Goal: Task Accomplishment & Management: Complete application form

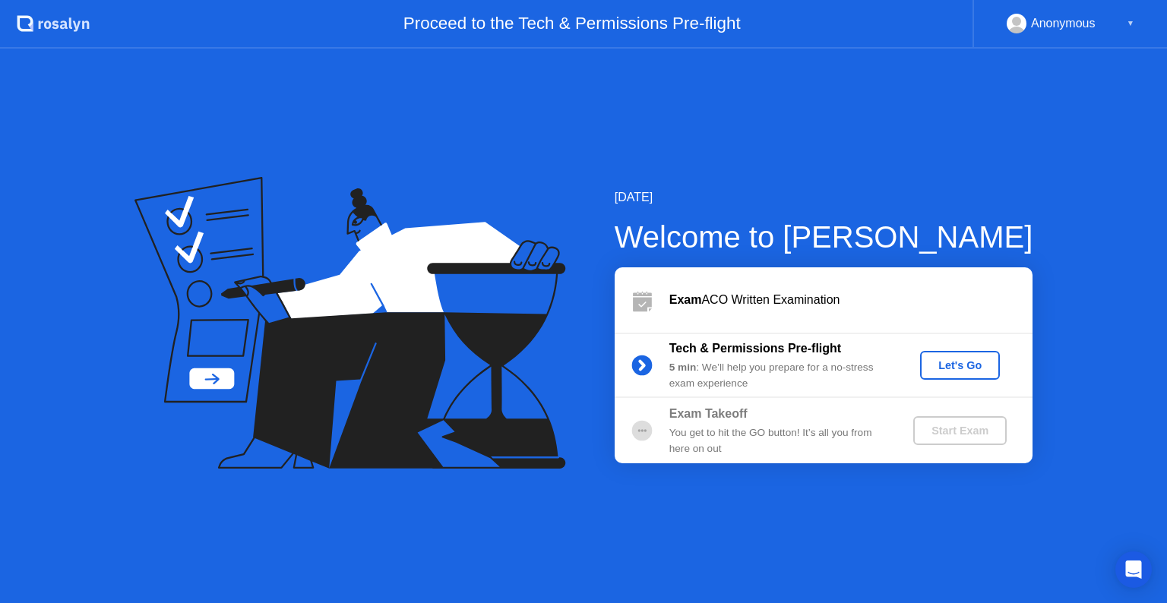
click at [975, 350] on div "Tech & Permissions Pre-flight 5 min : We’ll help you prepare for a no-stress ex…" at bounding box center [824, 365] width 418 height 65
click at [967, 361] on div "Let's Go" at bounding box center [960, 365] width 68 height 12
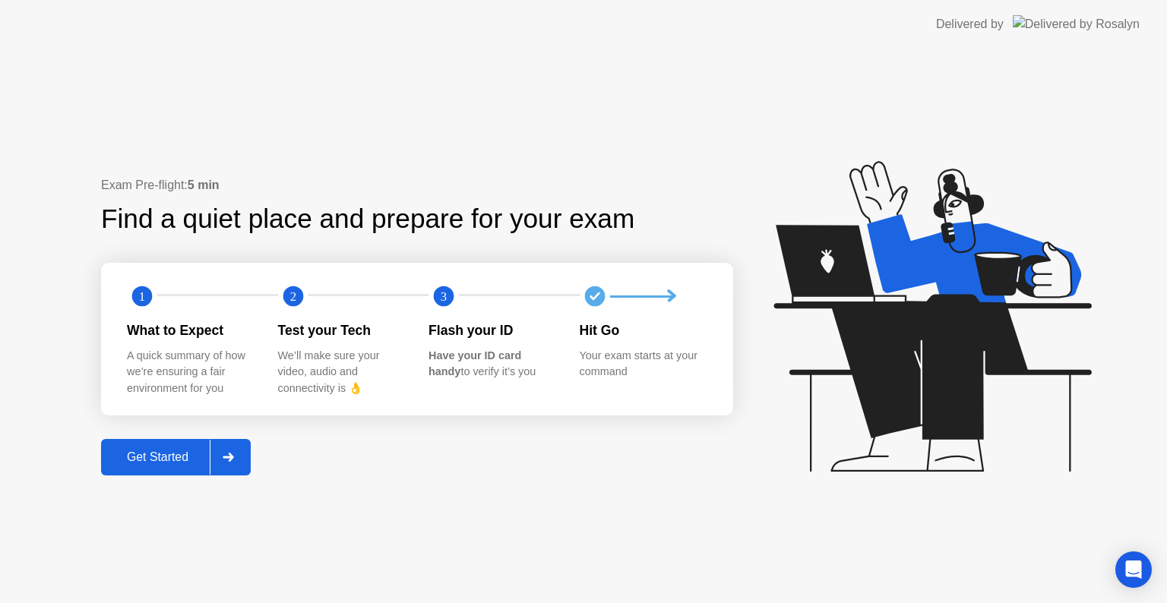
click at [157, 437] on div "Exam Pre-flight: 5 min Find a quiet place and prepare for your exam 1 2 3 What …" at bounding box center [417, 326] width 632 height 300
click at [163, 451] on div "Get Started" at bounding box center [158, 458] width 104 height 14
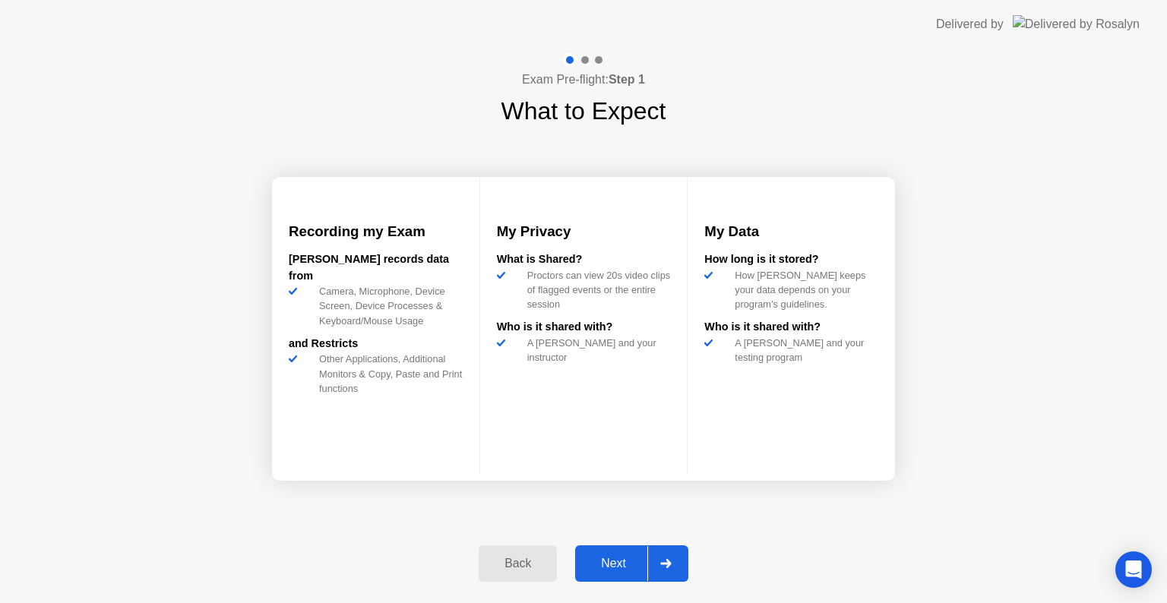
click at [648, 559] on div at bounding box center [665, 563] width 36 height 35
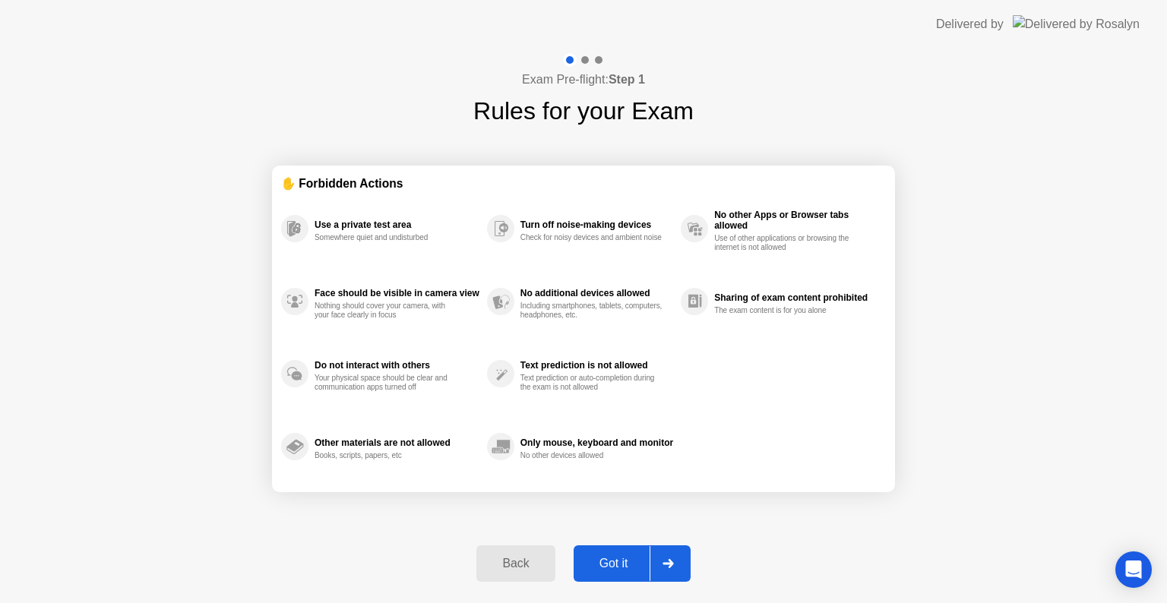
click at [647, 564] on div "Got it" at bounding box center [613, 564] width 71 height 14
select select "**********"
select select "*******"
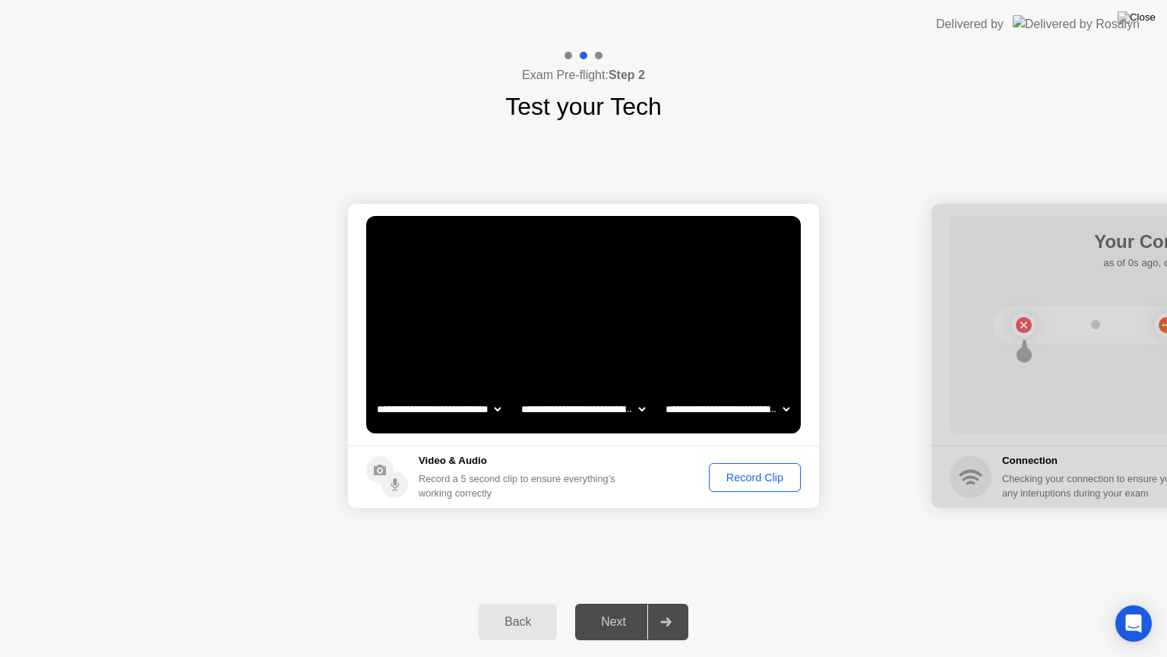
click at [755, 473] on div "Record Clip" at bounding box center [754, 477] width 81 height 12
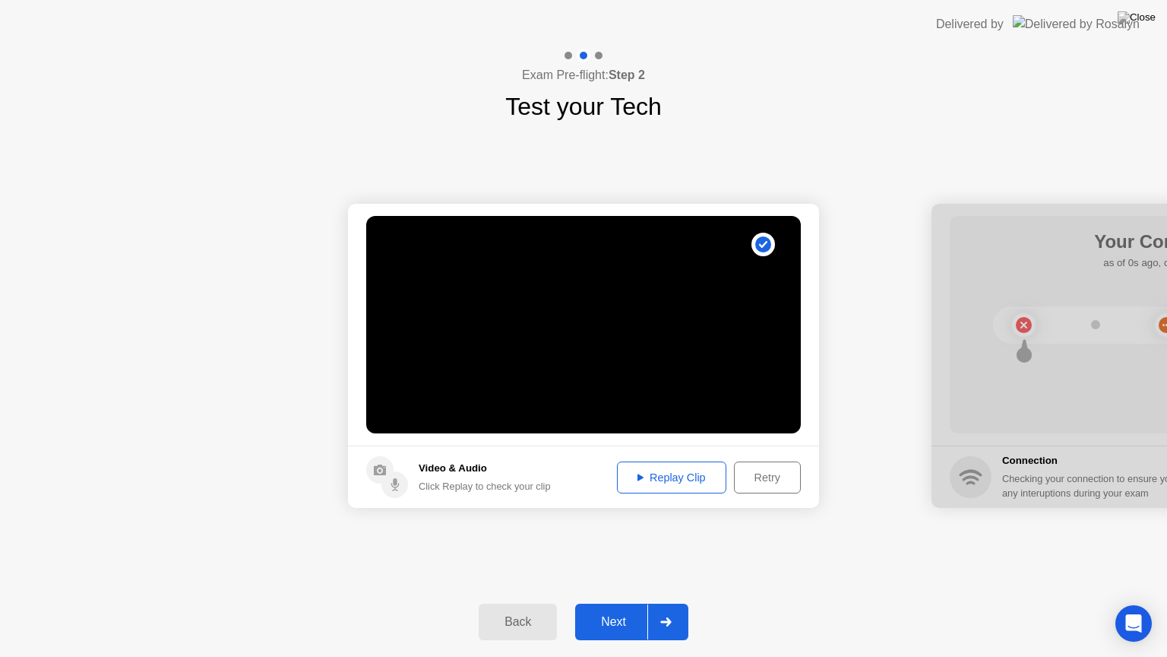
click at [777, 480] on div "Retry" at bounding box center [767, 477] width 56 height 12
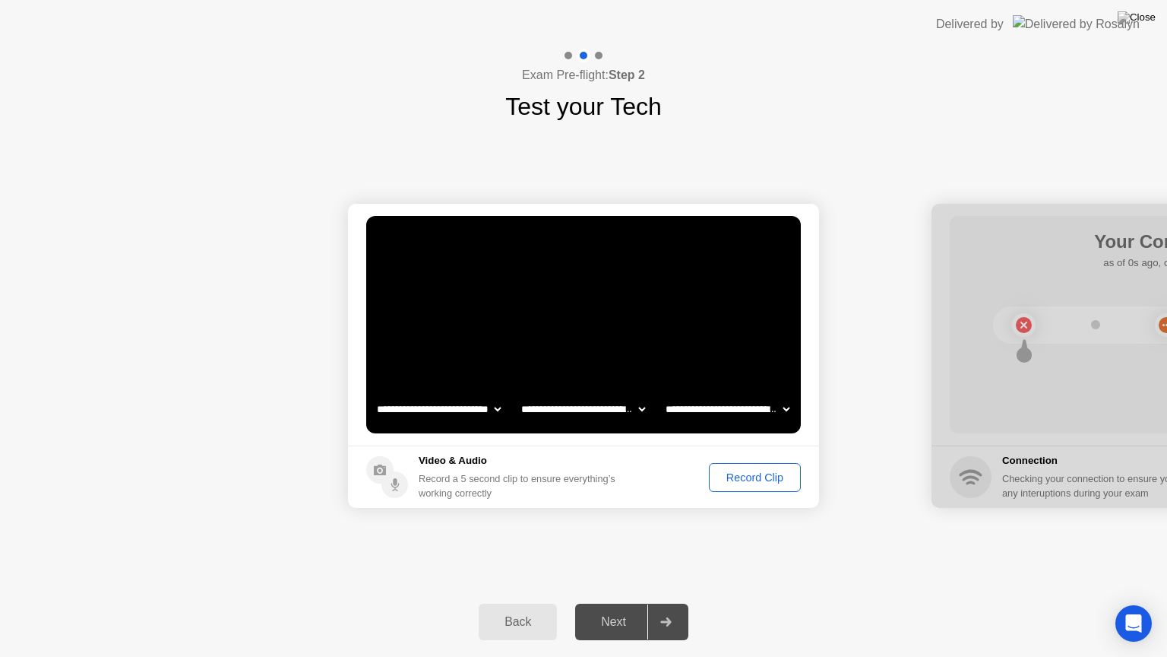
click at [780, 482] on div "Record Clip" at bounding box center [754, 477] width 81 height 12
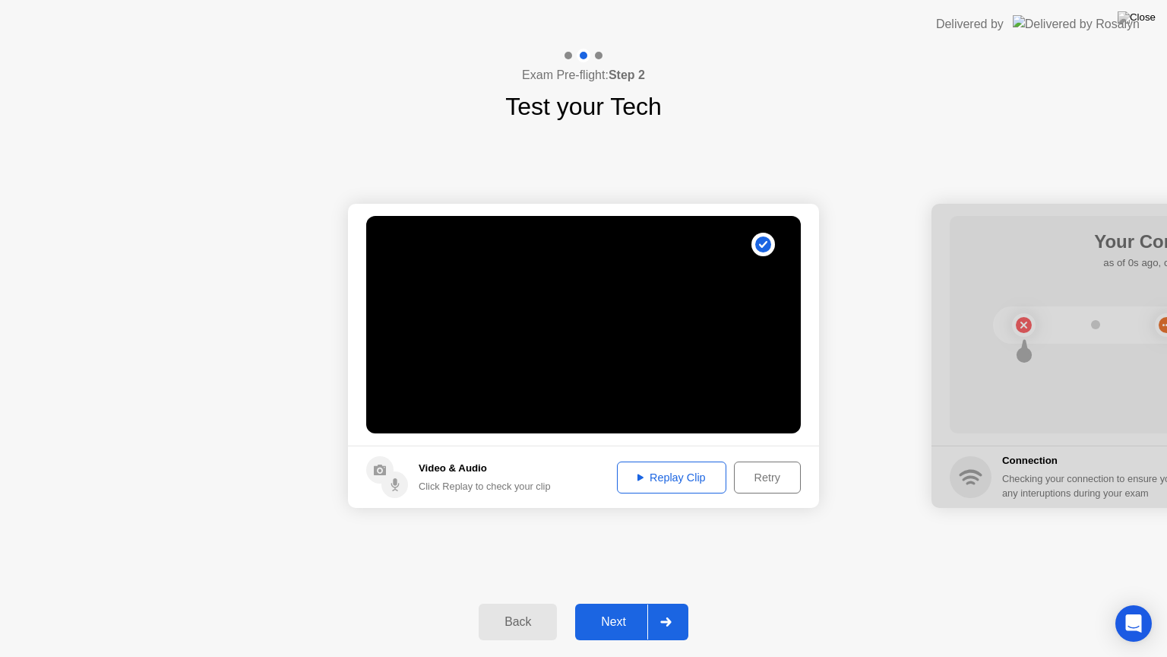
click at [702, 474] on div "Replay Clip" at bounding box center [671, 477] width 99 height 12
click at [664, 471] on div "Replay Clip" at bounding box center [671, 477] width 99 height 12
click at [638, 476] on icon at bounding box center [641, 476] width 6 height 7
click at [764, 480] on div "Retry" at bounding box center [767, 477] width 56 height 12
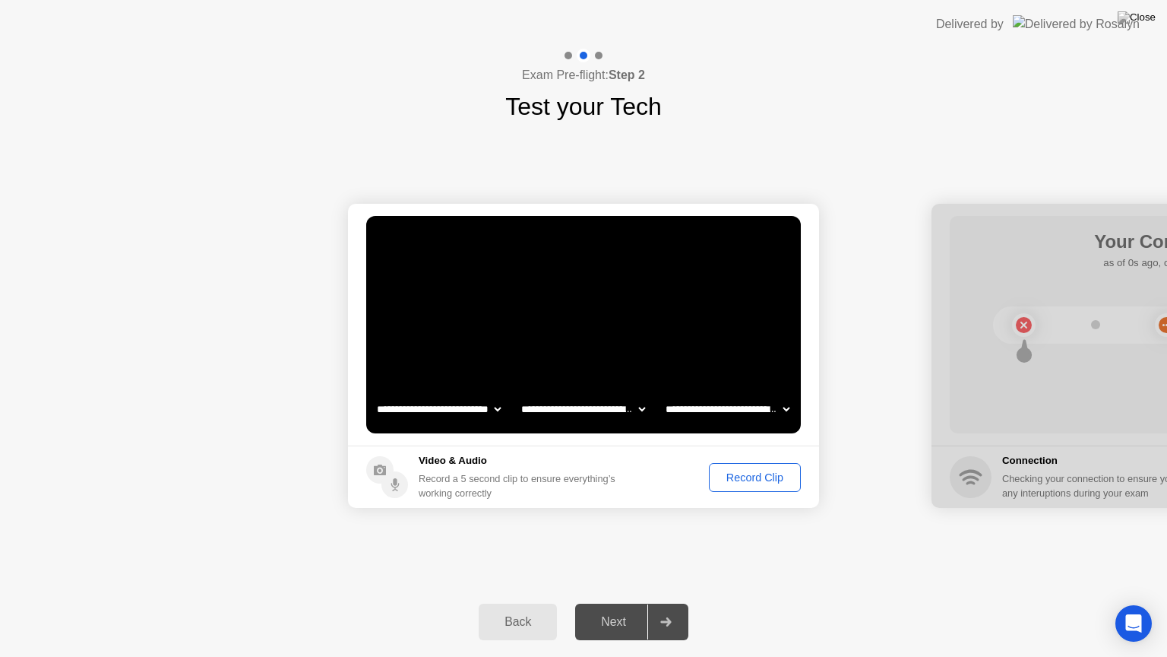
click at [739, 474] on div "Record Clip" at bounding box center [754, 477] width 81 height 12
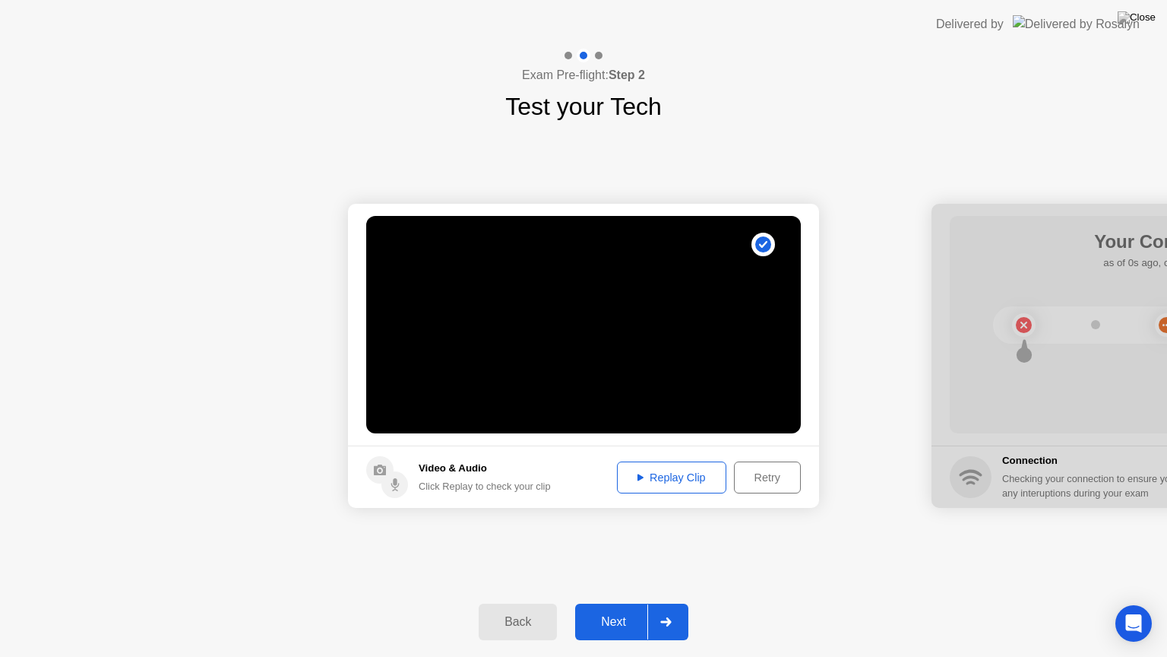
click at [678, 483] on div "Replay Clip" at bounding box center [671, 477] width 99 height 12
click at [653, 471] on div "Replay Clip" at bounding box center [671, 477] width 99 height 12
click at [638, 480] on icon at bounding box center [641, 477] width 6 height 8
click at [640, 476] on icon at bounding box center [641, 476] width 6 height 7
click at [611, 603] on div "Next" at bounding box center [614, 622] width 68 height 14
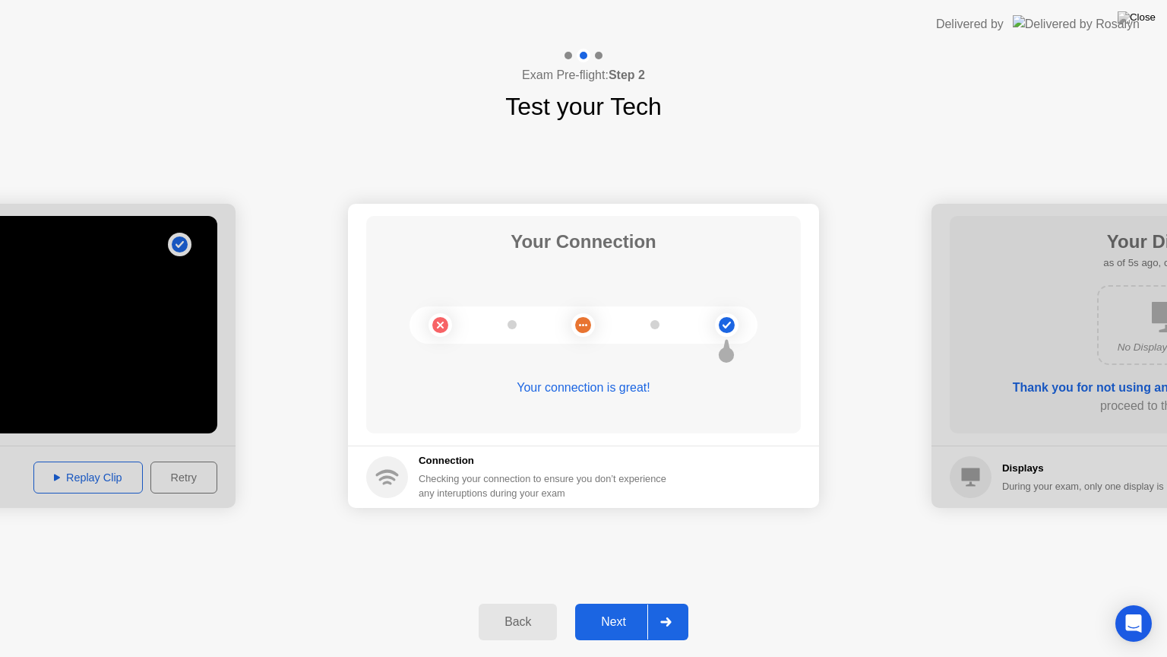
click at [597, 603] on div "Next" at bounding box center [614, 622] width 68 height 14
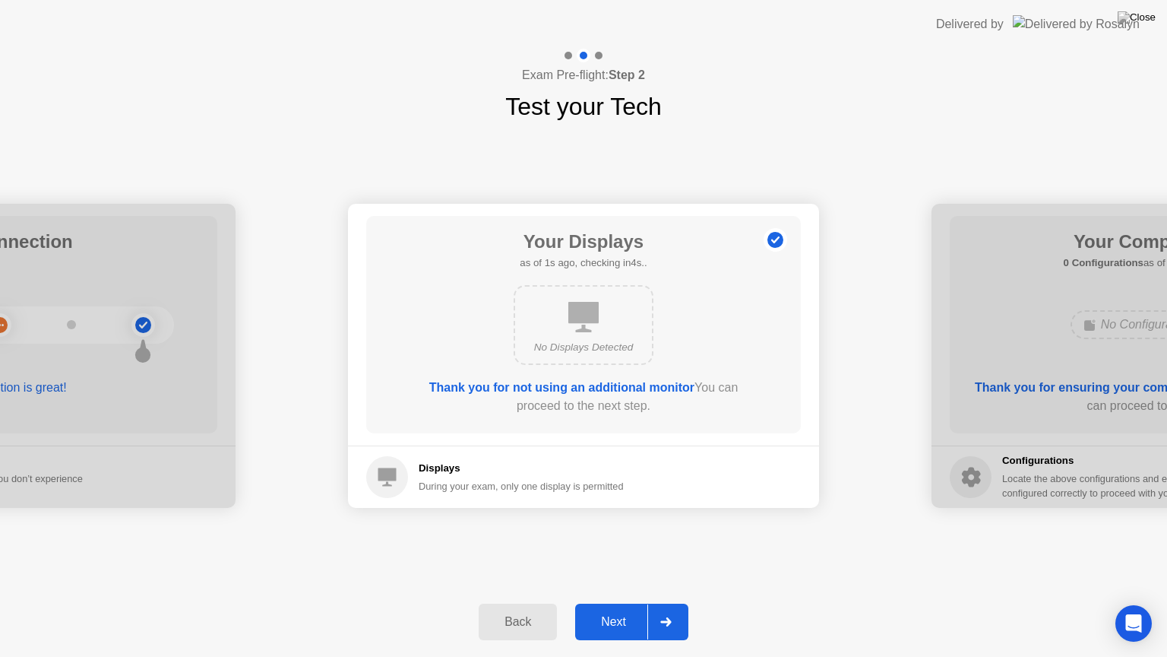
click at [611, 603] on div "Next" at bounding box center [614, 622] width 68 height 14
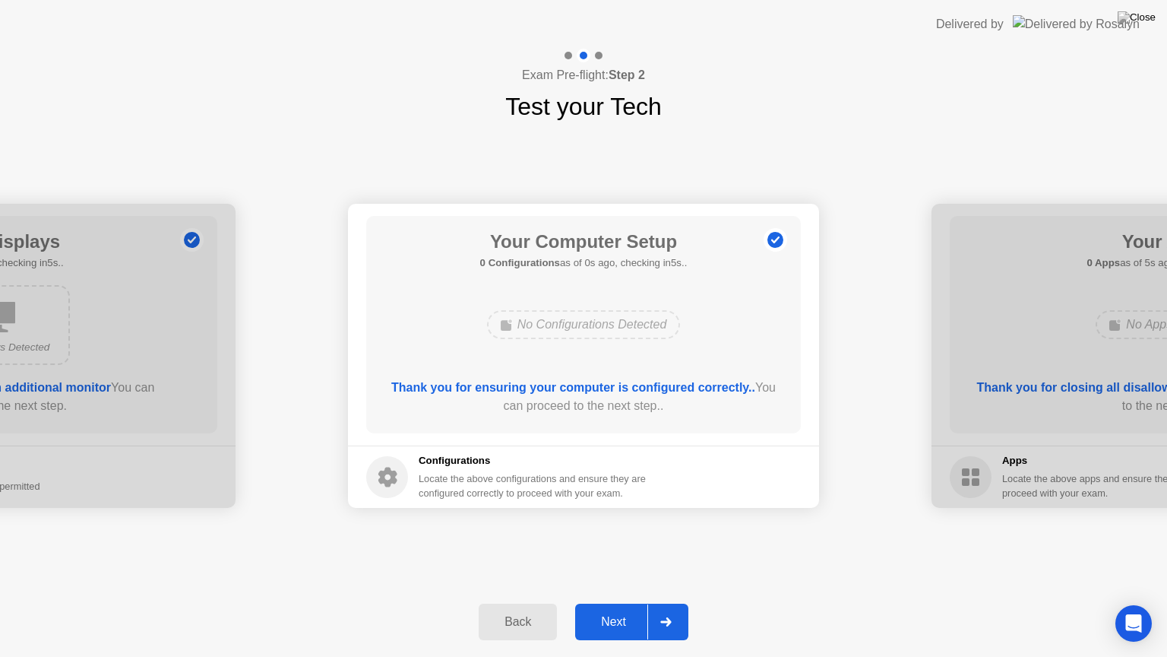
click at [616, 603] on div "Next" at bounding box center [614, 622] width 68 height 14
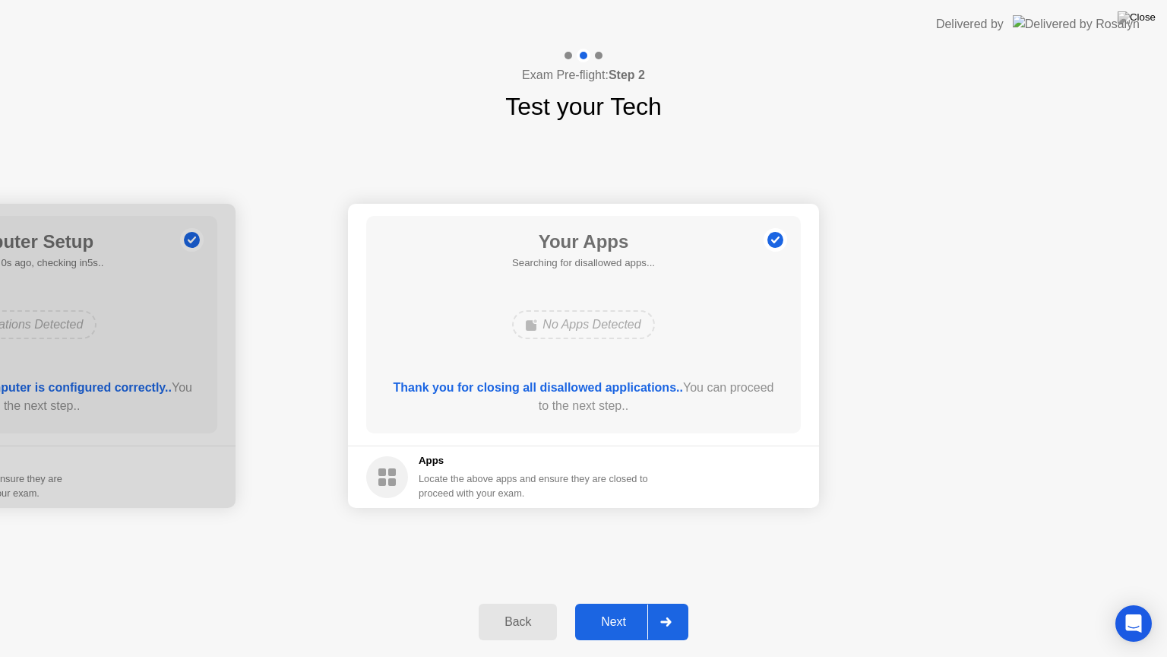
click at [616, 603] on div "Next" at bounding box center [614, 622] width 68 height 14
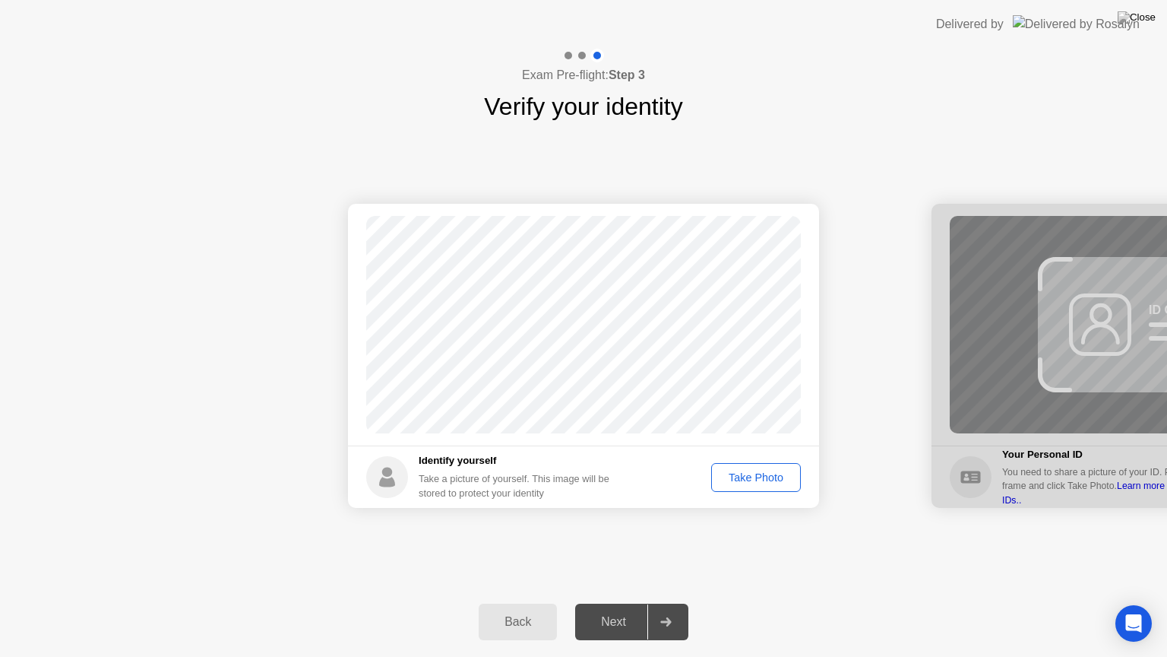
click at [770, 474] on div "Take Photo" at bounding box center [756, 477] width 79 height 12
click at [629, 603] on button "Next" at bounding box center [631, 621] width 113 height 36
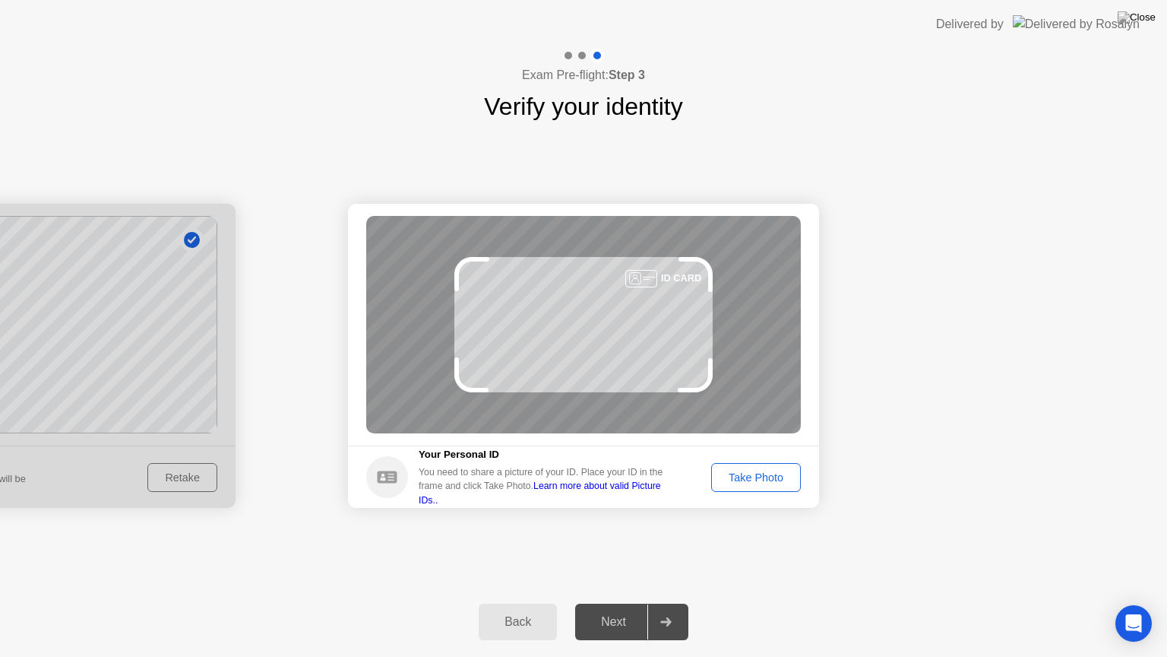
click at [780, 476] on div "Take Photo" at bounding box center [756, 477] width 79 height 12
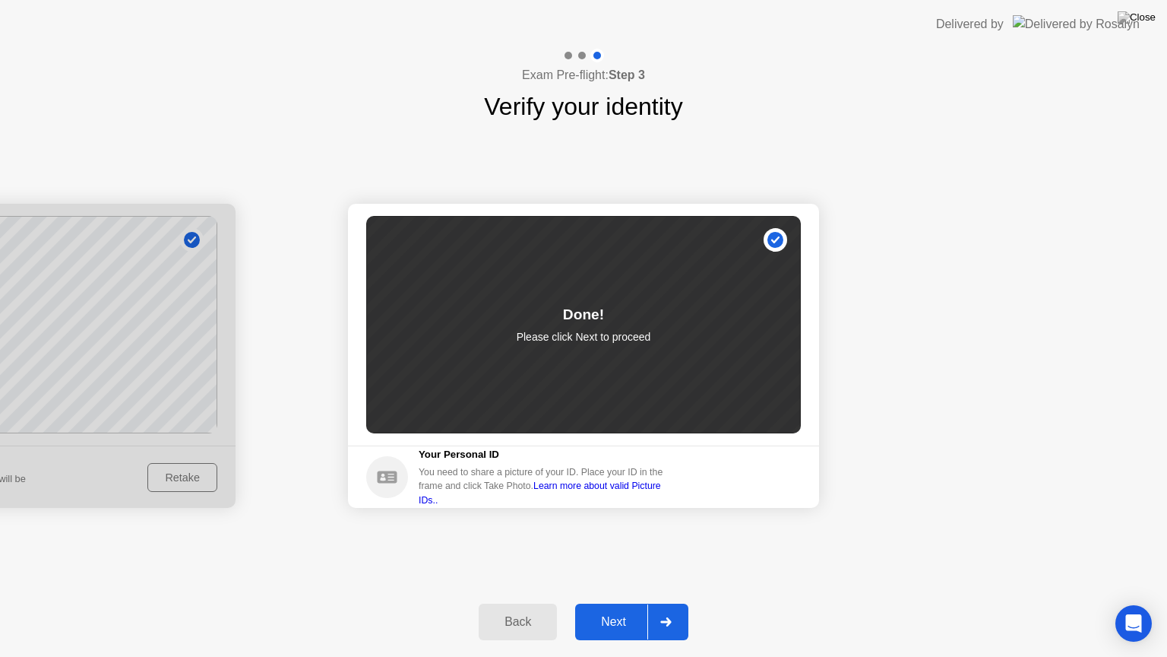
click at [622, 603] on div "Next" at bounding box center [614, 622] width 68 height 14
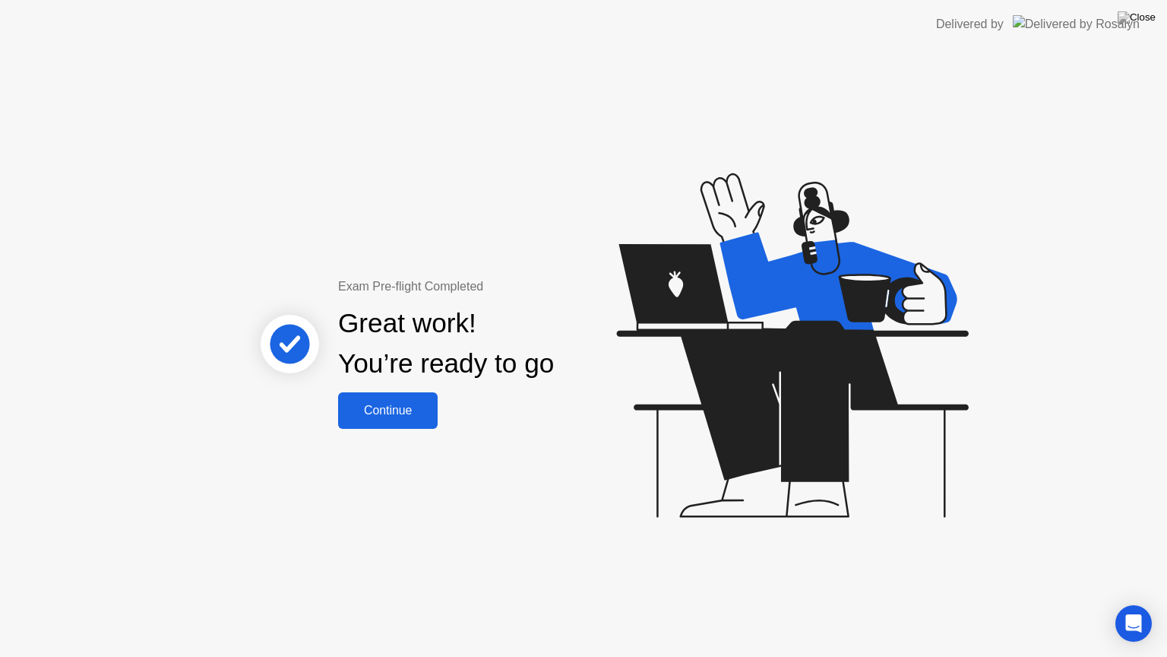
click at [407, 414] on div "Continue" at bounding box center [388, 411] width 90 height 14
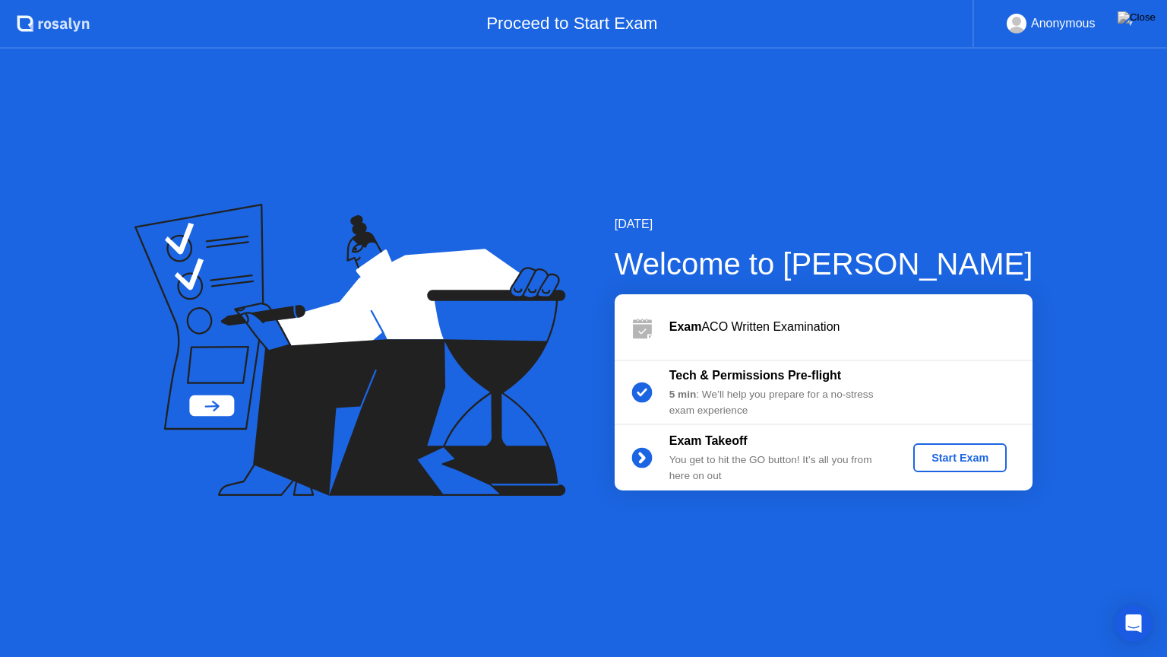
click at [947, 464] on div "Start Exam" at bounding box center [960, 457] width 81 height 12
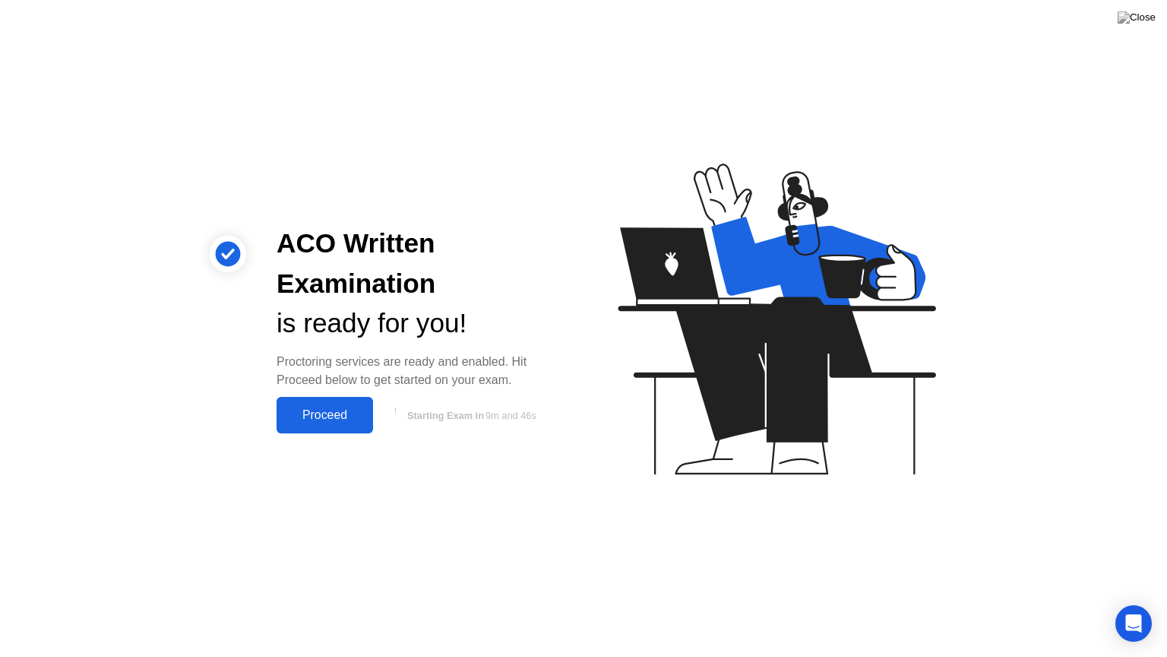
click at [302, 422] on div "Proceed" at bounding box center [324, 415] width 87 height 14
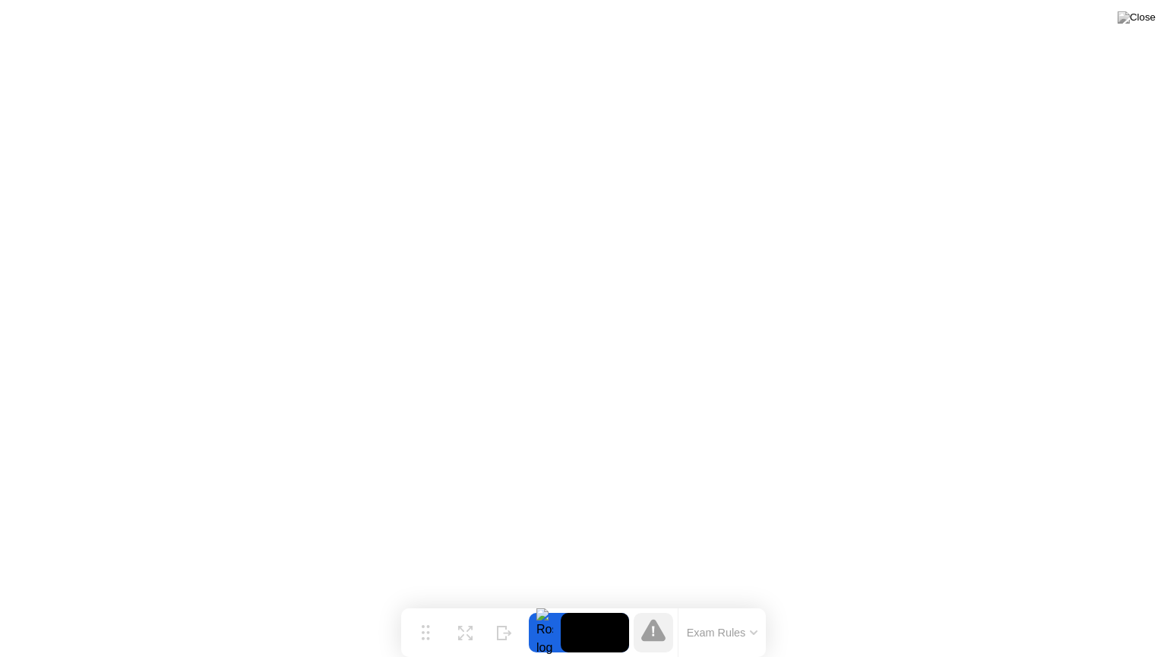
click at [753, 603] on button "Exam Rules" at bounding box center [722, 632] width 81 height 14
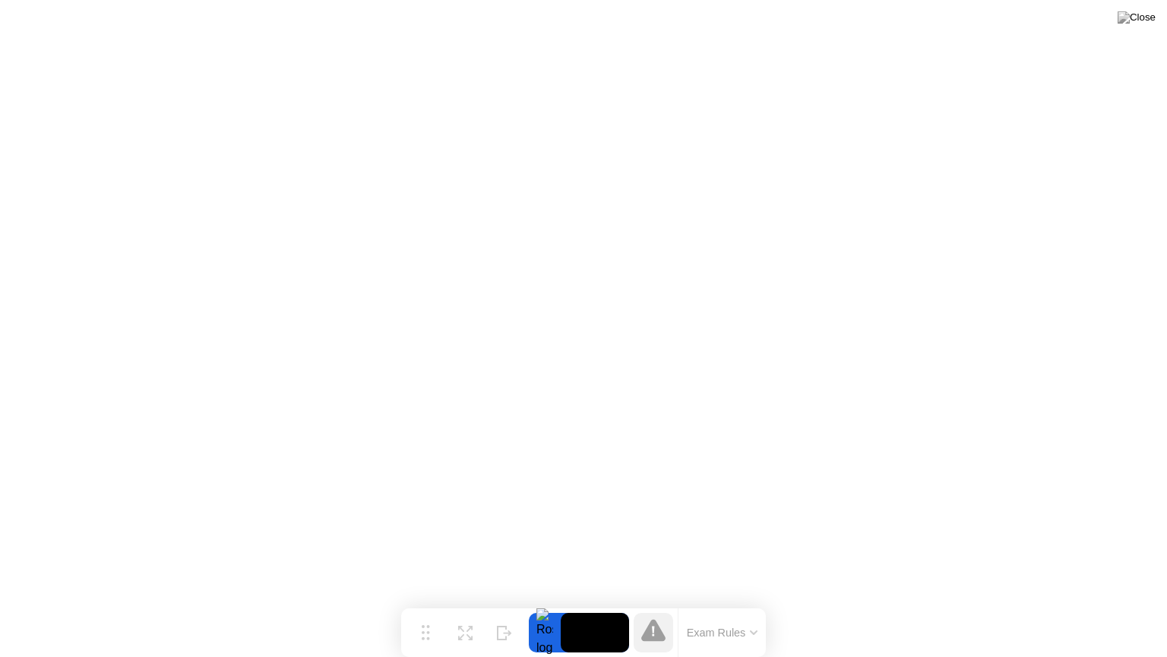
click at [751, 603] on button "Exam Rules" at bounding box center [722, 632] width 81 height 14
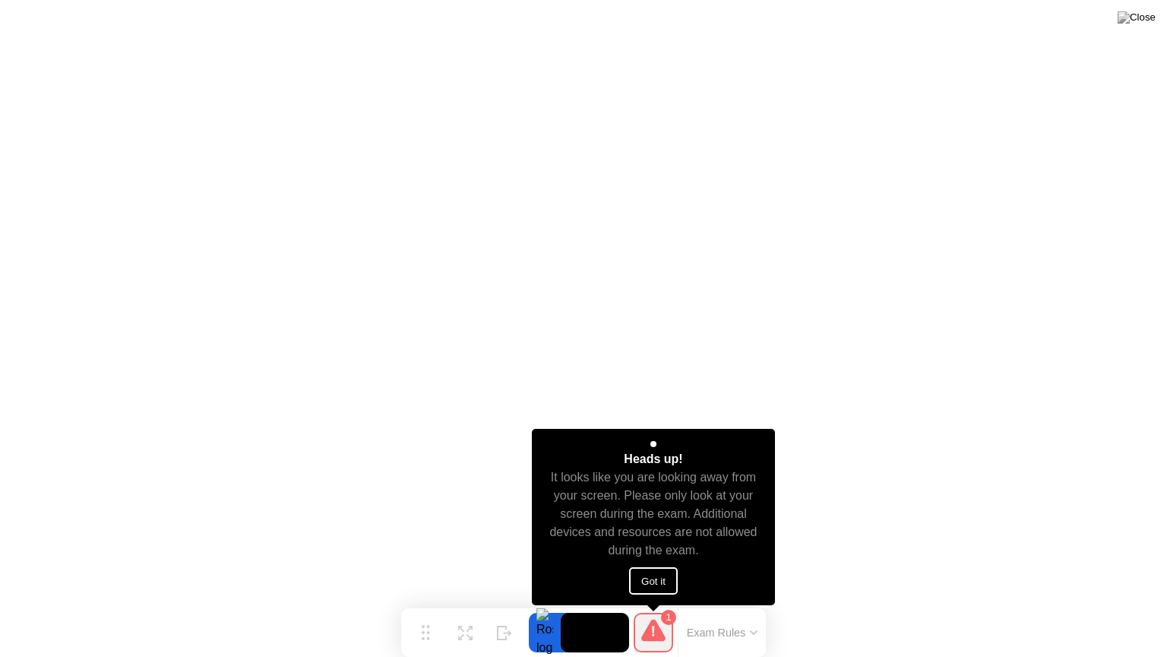
click at [661, 576] on button "Got it" at bounding box center [653, 580] width 49 height 27
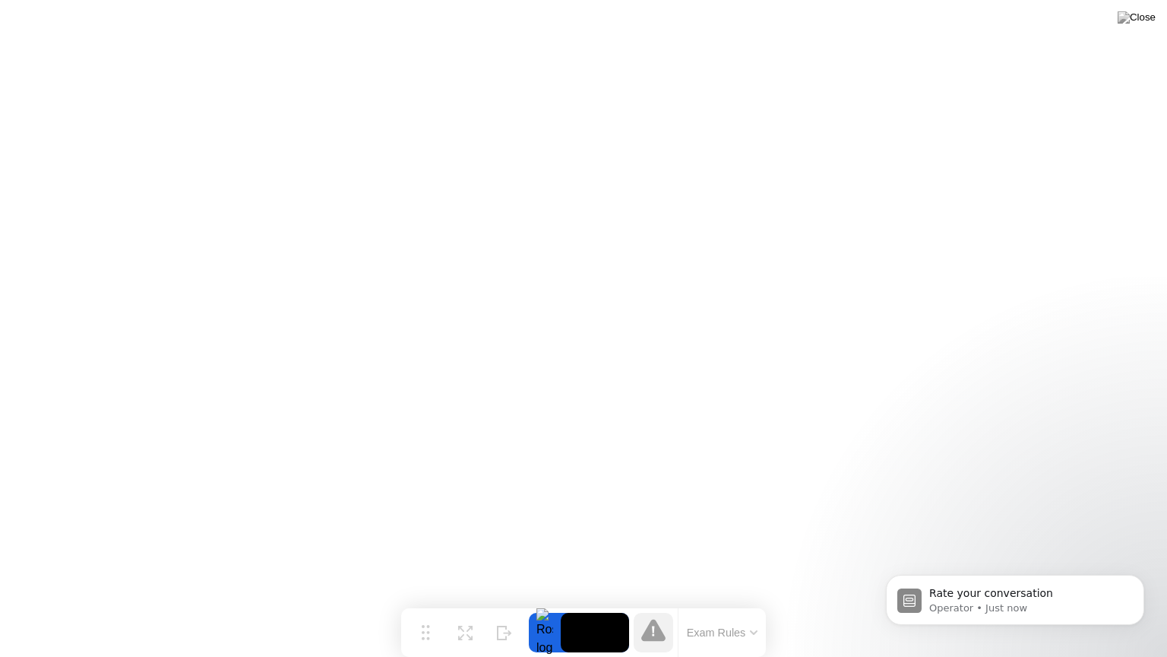
click at [1011, 603] on body "Rate your conversation Operator • Just now" at bounding box center [1015, 596] width 292 height 94
click at [1140, 580] on icon "Dismiss notification" at bounding box center [1140, 579] width 8 height 8
